Goal: Contribute content

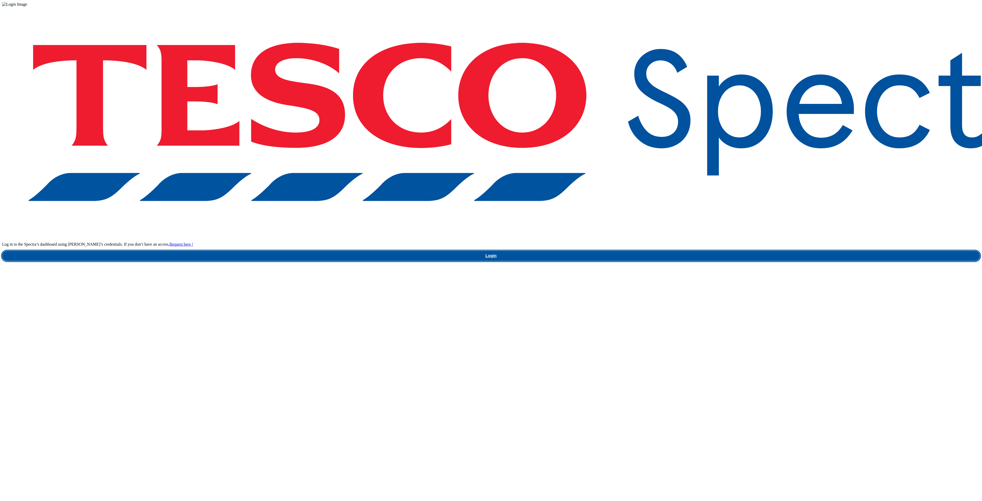
click at [740, 261] on link "Login" at bounding box center [491, 256] width 978 height 10
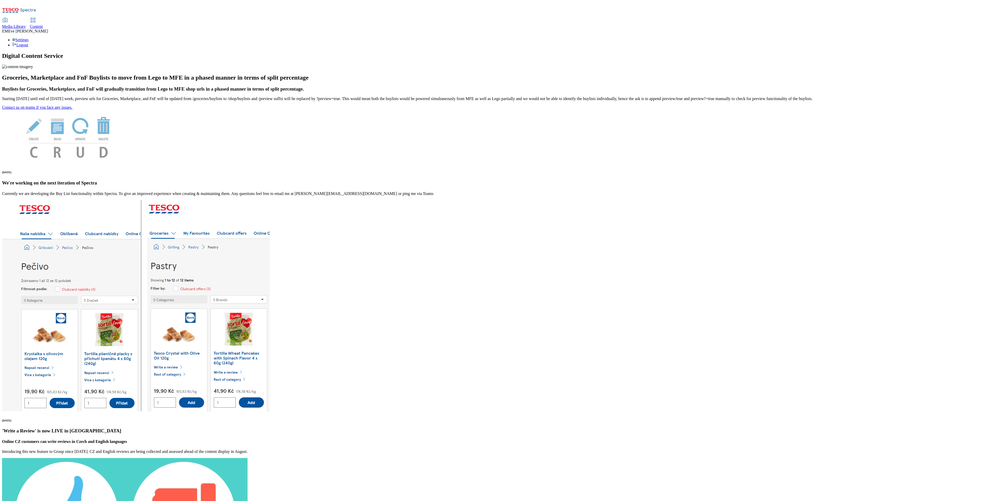
click at [43, 24] on span "Content" at bounding box center [36, 26] width 13 height 4
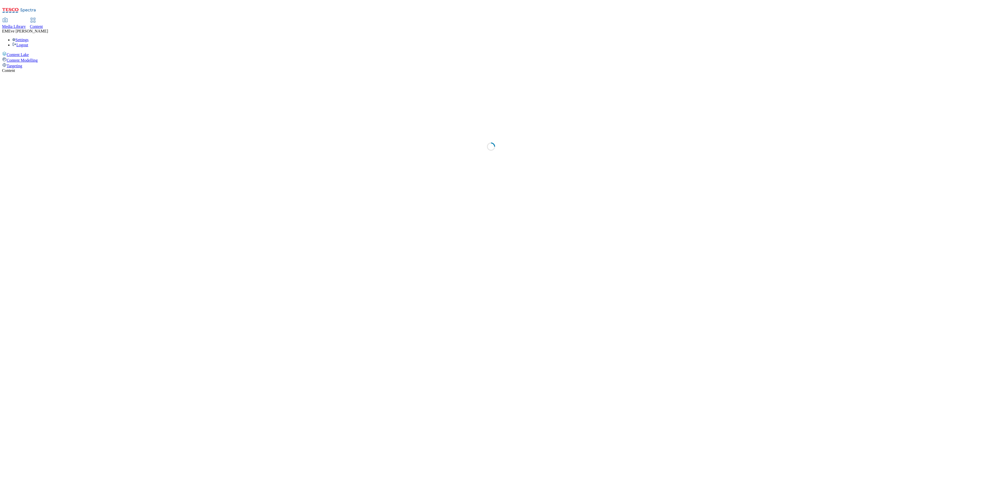
select select "ghs-[GEOGRAPHIC_DATA]"
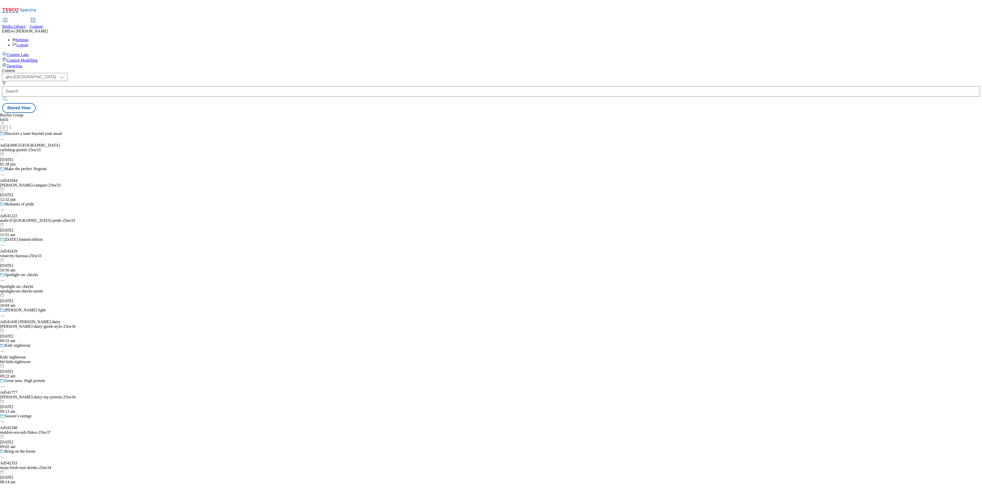
click at [6, 126] on icon at bounding box center [4, 128] width 4 height 4
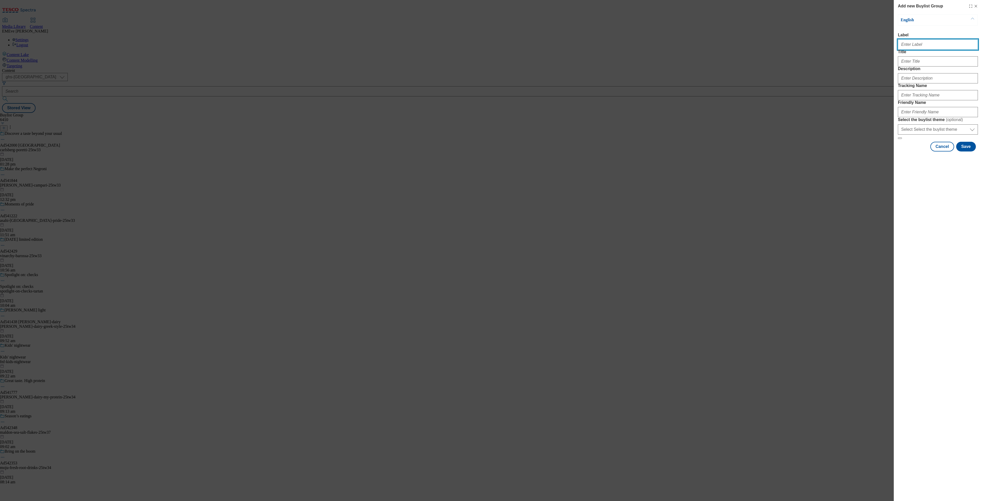
click at [917, 48] on input "Label" at bounding box center [938, 44] width 80 height 10
